Goal: Task Accomplishment & Management: Manage account settings

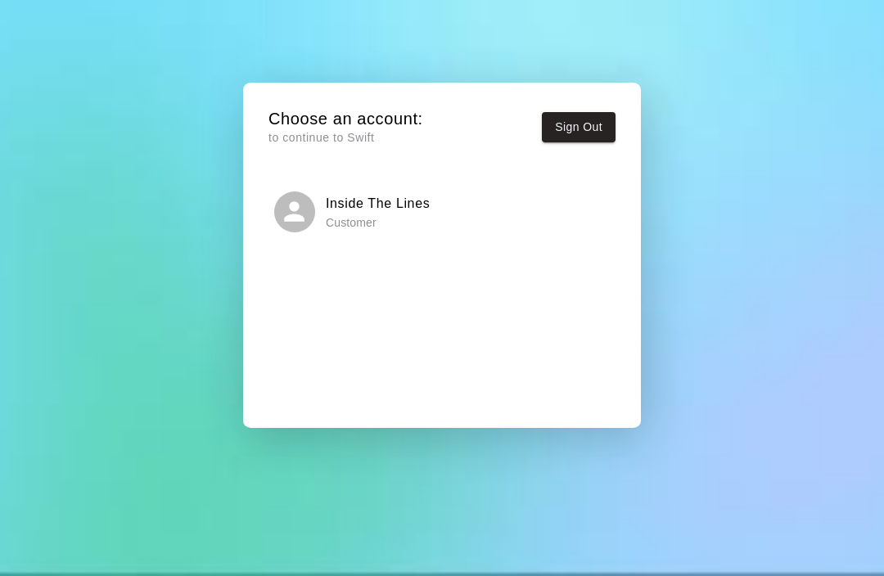
click at [591, 128] on button "Sign Out" at bounding box center [579, 127] width 74 height 30
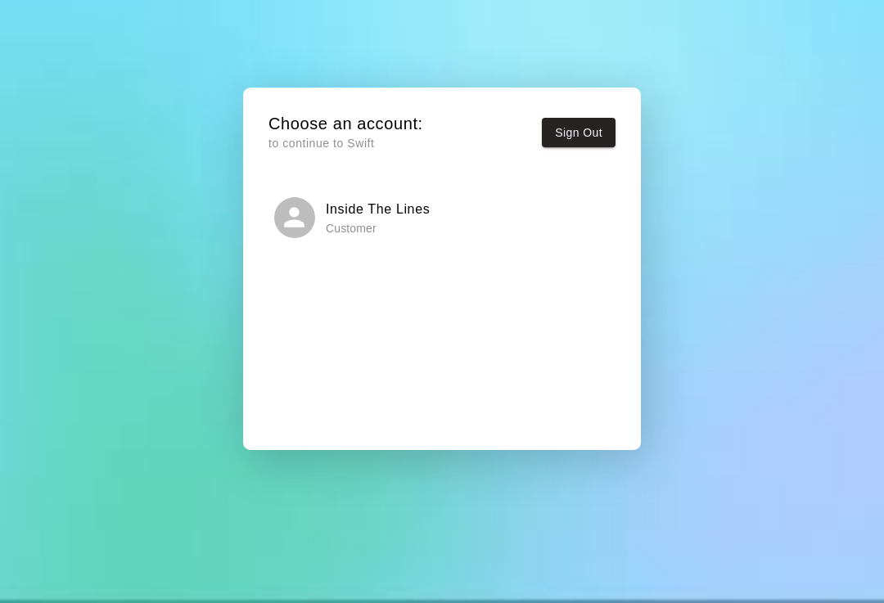
click at [586, 118] on button "Sign Out" at bounding box center [579, 133] width 74 height 30
click at [566, 133] on button "Sign Out" at bounding box center [579, 133] width 74 height 30
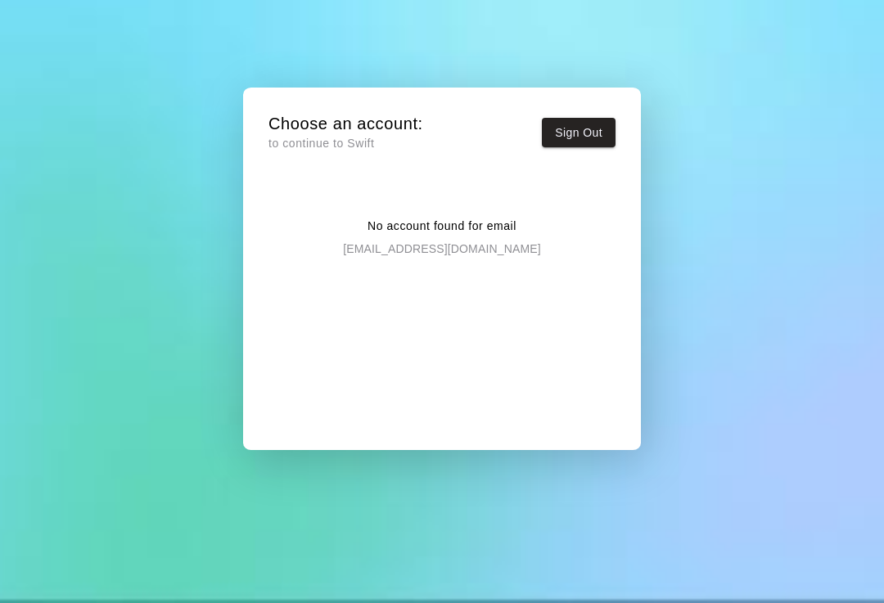
click at [86, 355] on div "Choose an account: to continue to Swift Sign Out No account found for email tra…" at bounding box center [442, 301] width 884 height 603
